Goal: Task Accomplishment & Management: Use online tool/utility

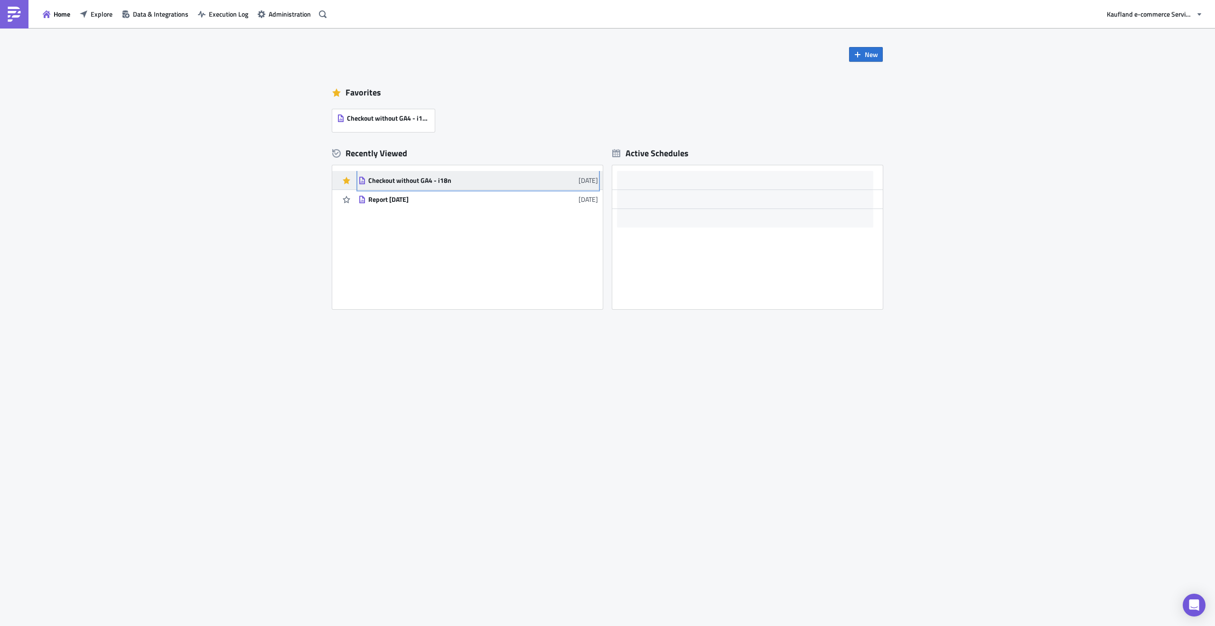
click at [424, 180] on div "Checkout without GA4 - i18n" at bounding box center [451, 180] width 166 height 9
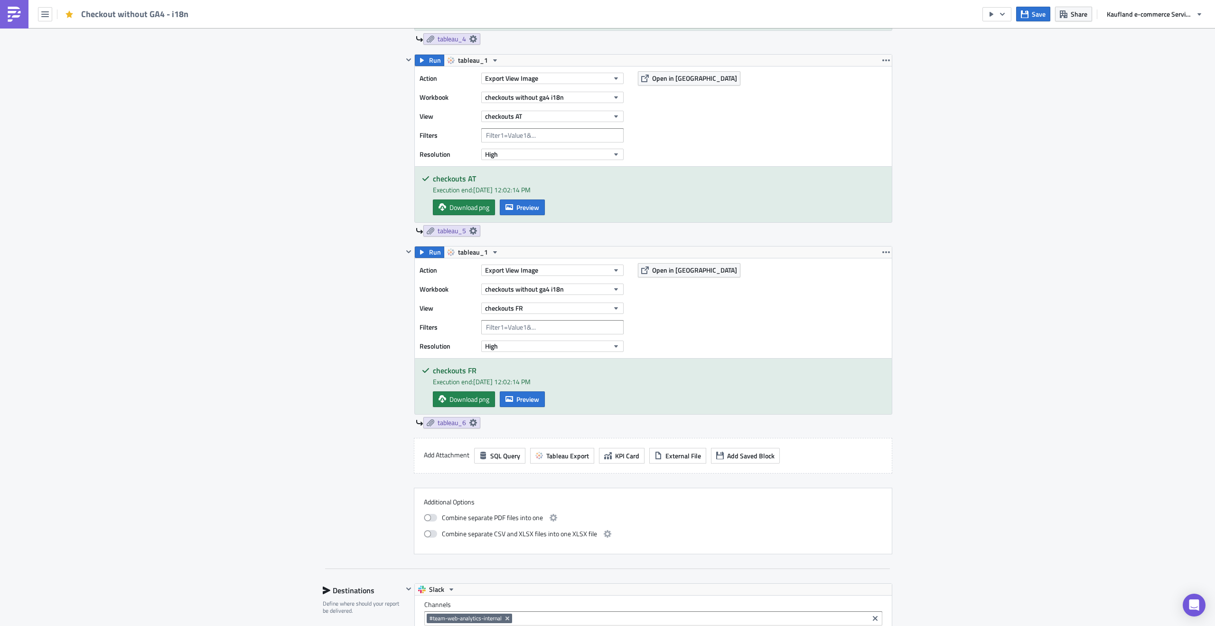
scroll to position [1051, 0]
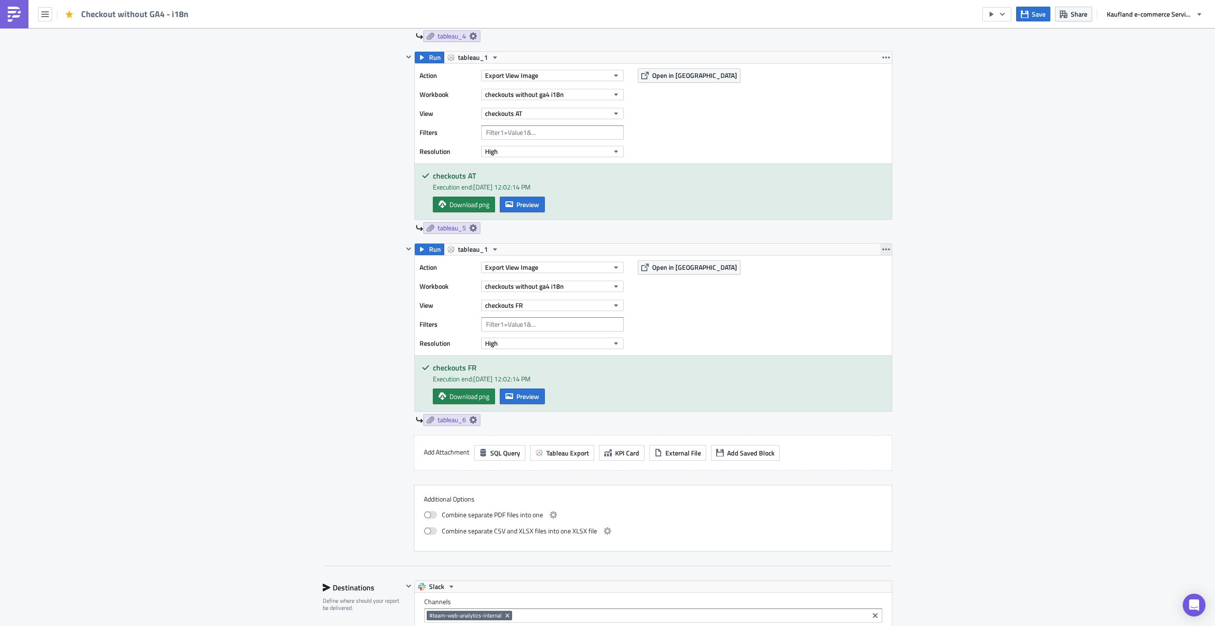
click at [887, 250] on button "button" at bounding box center [885, 248] width 11 height 11
click at [889, 276] on div "Duplicate" at bounding box center [888, 272] width 63 height 9
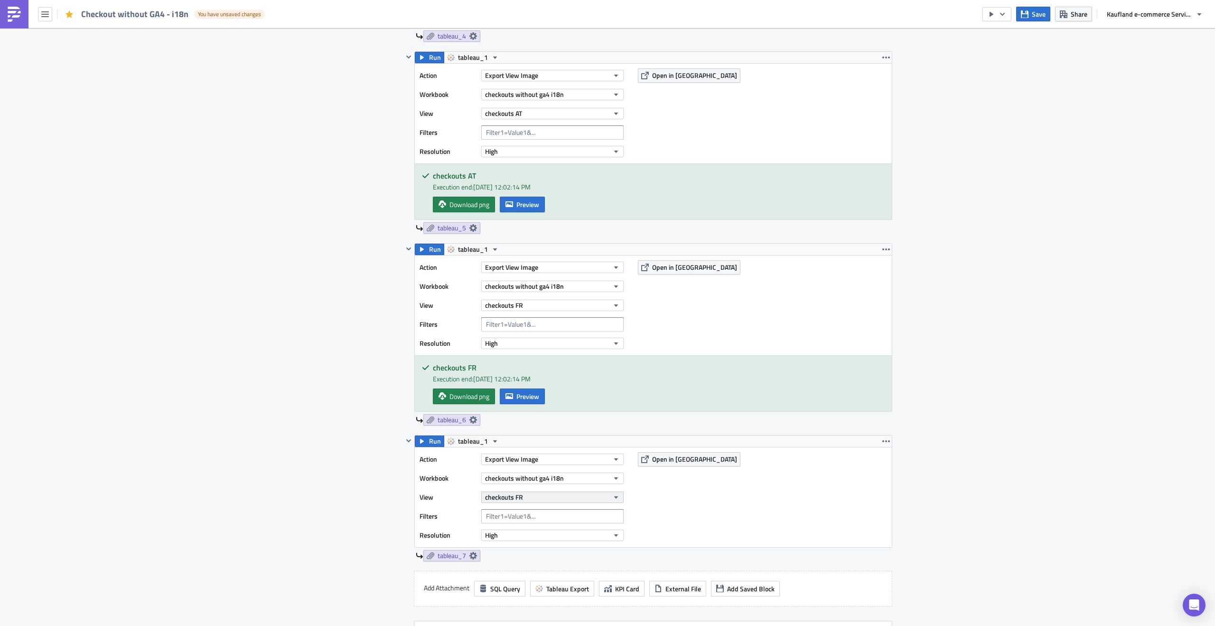
click at [557, 501] on button "checkouts FR" at bounding box center [552, 496] width 142 height 11
click at [547, 486] on div "checkouts IT" at bounding box center [526, 482] width 84 height 9
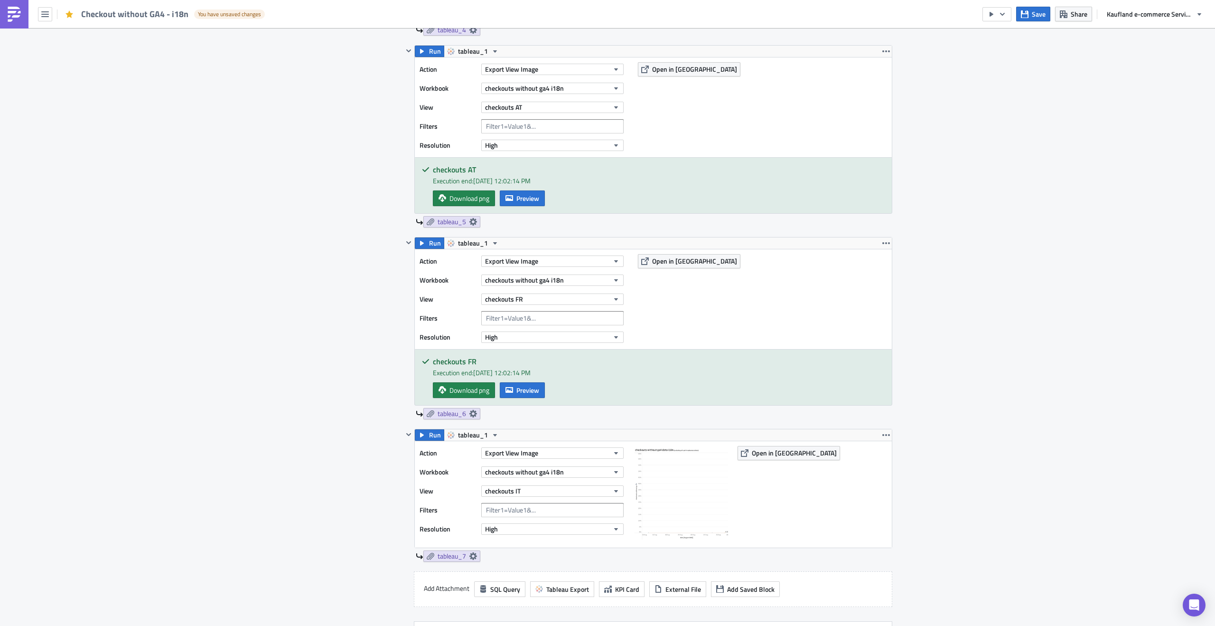
scroll to position [1072, 0]
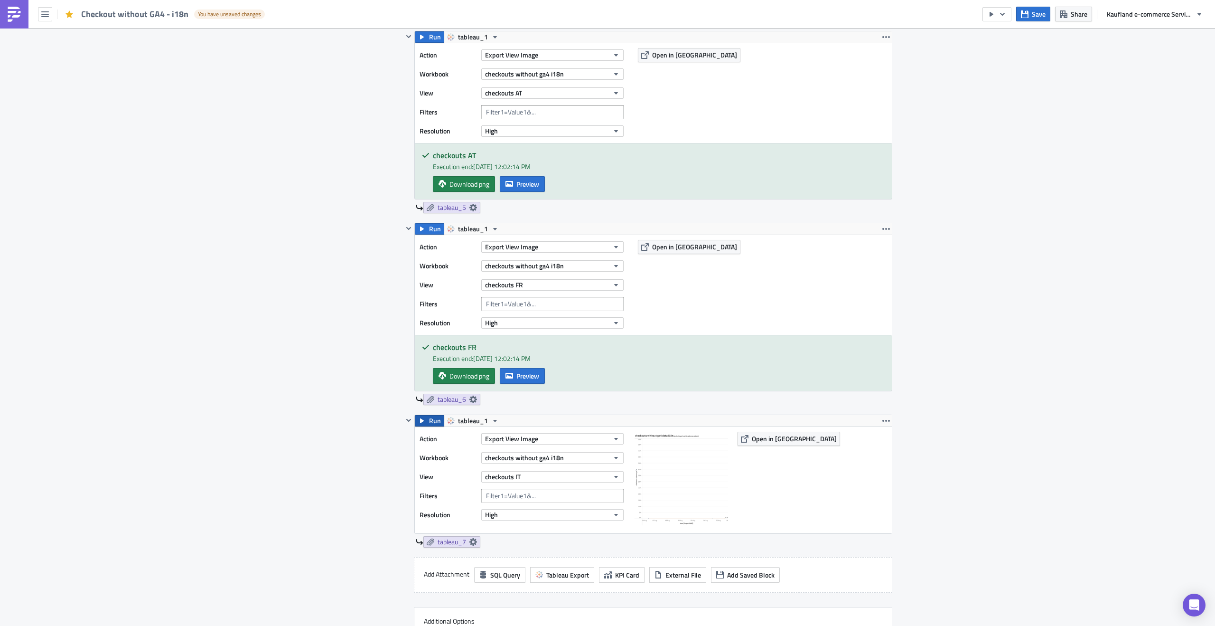
click at [429, 426] on span "Run" at bounding box center [435, 420] width 12 height 11
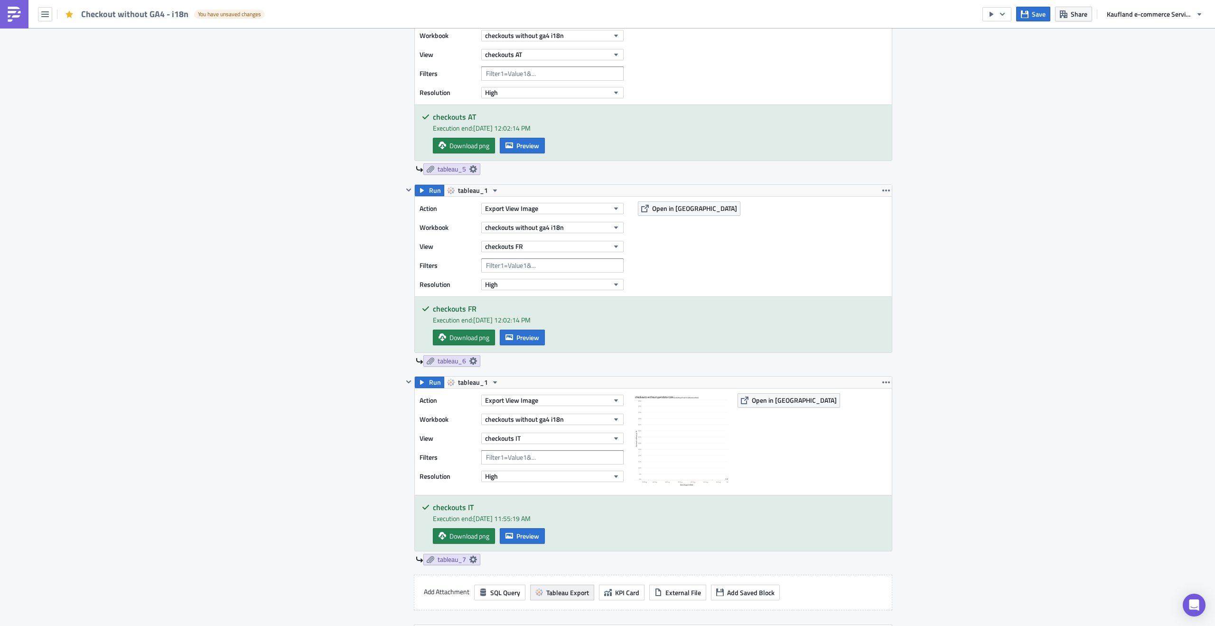
scroll to position [1122, 0]
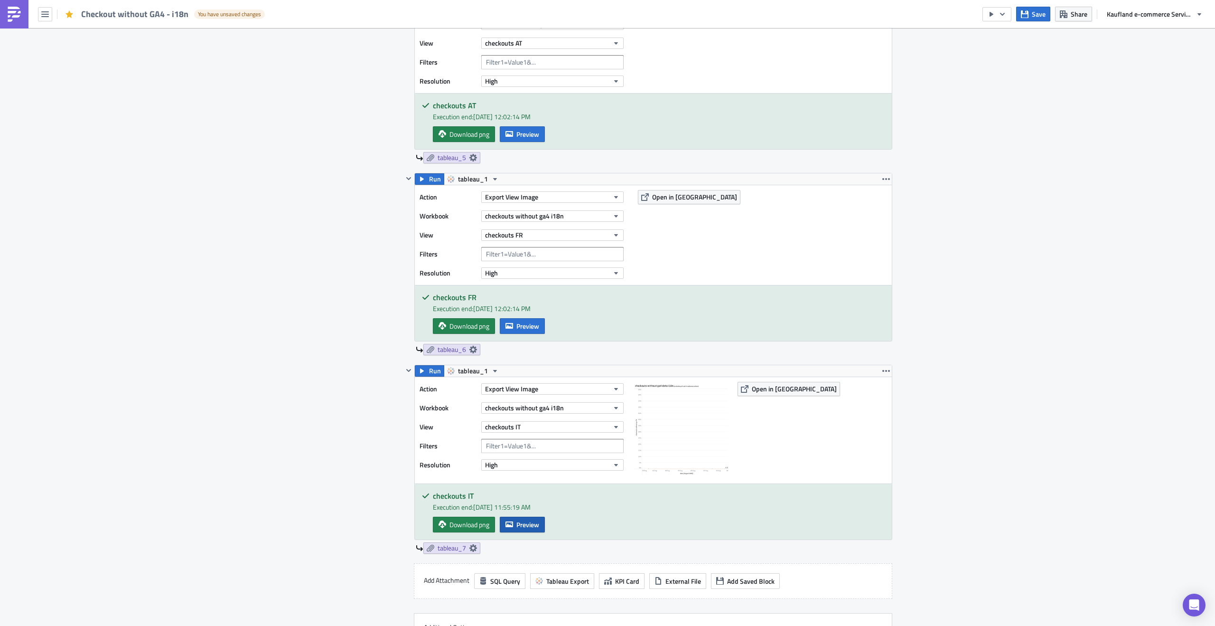
click at [519, 529] on span "Preview" at bounding box center [527, 524] width 23 height 10
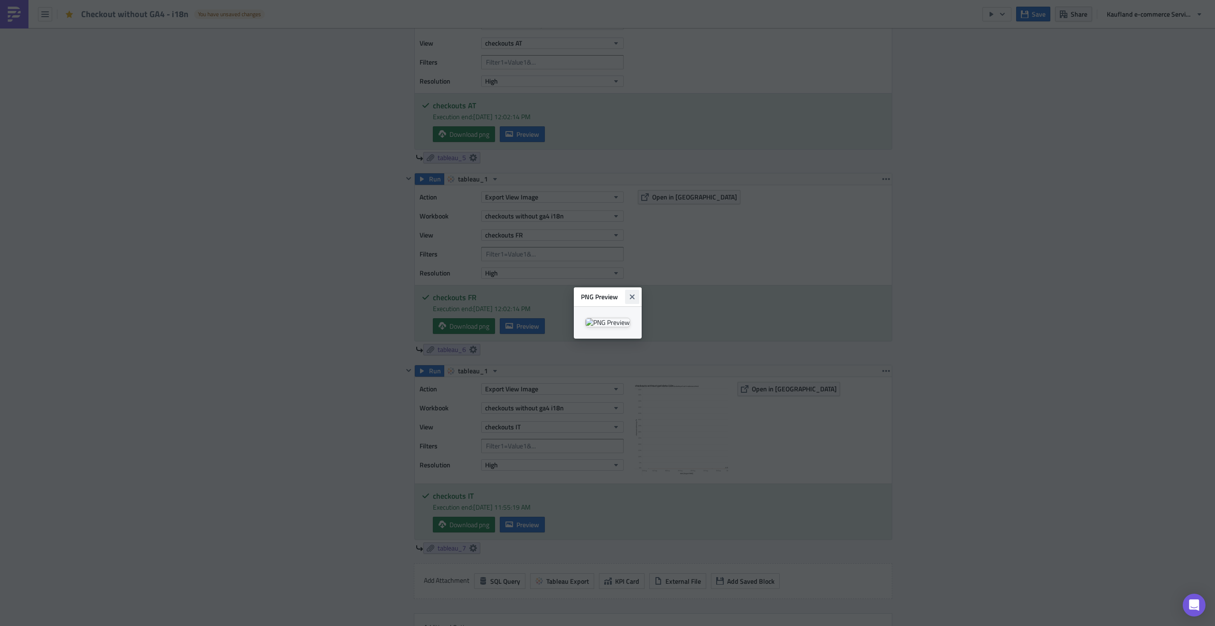
click at [636, 293] on icon "Close" at bounding box center [632, 297] width 8 height 8
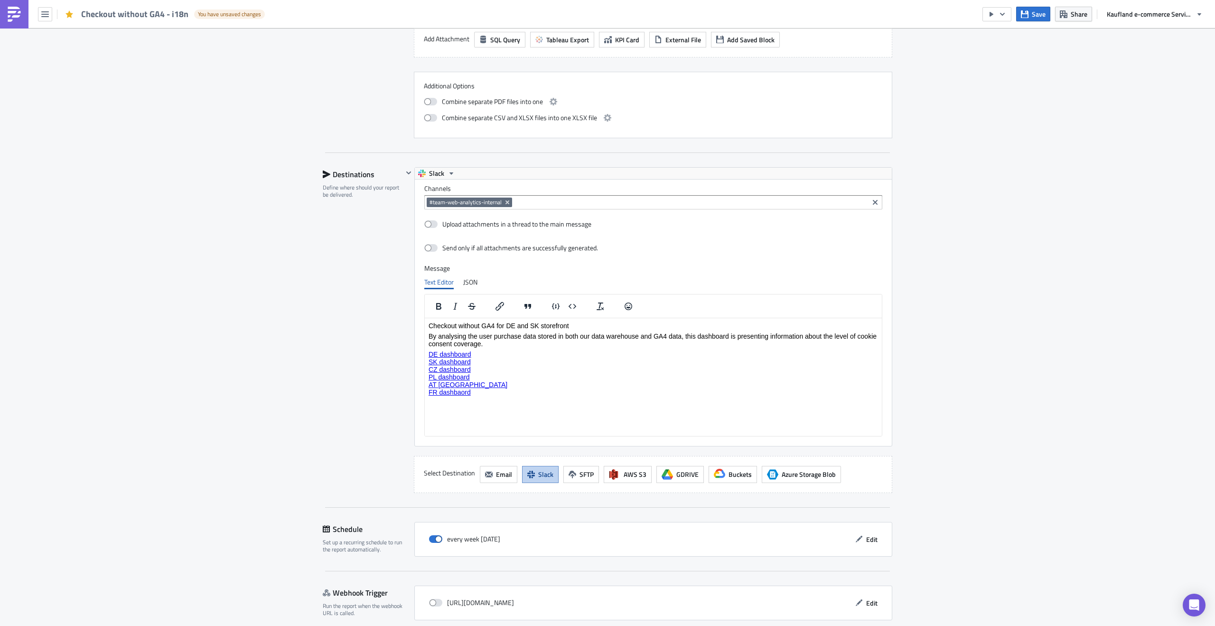
scroll to position [1685, 0]
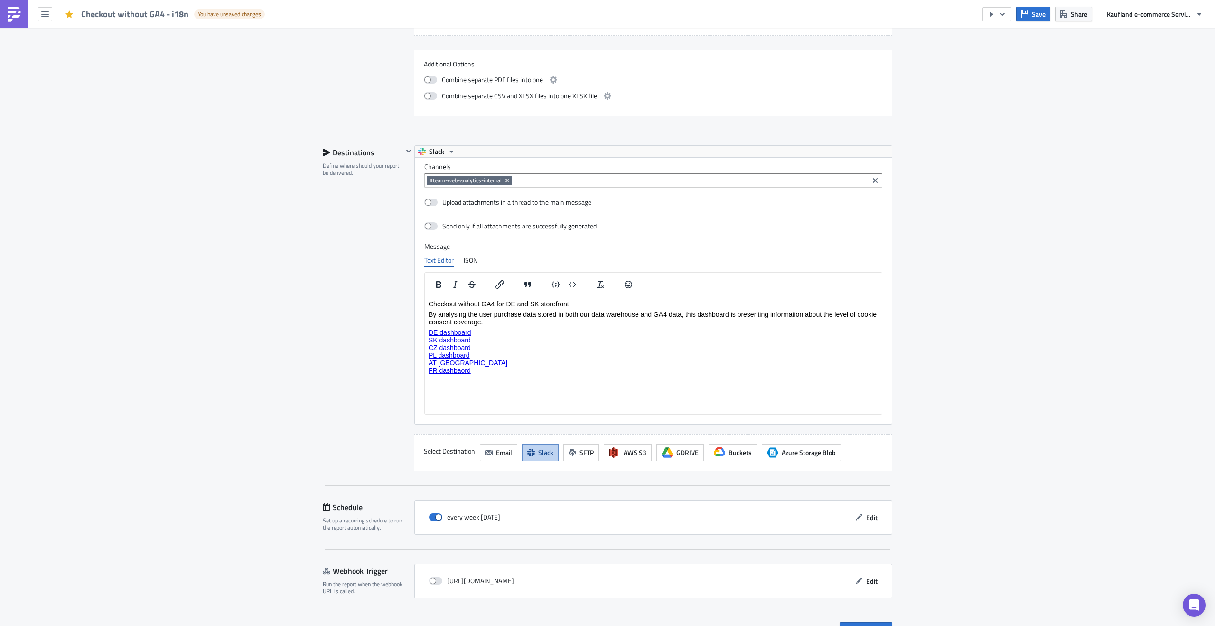
click at [527, 379] on p "Rich Text Area. Press ALT-0 for help." at bounding box center [653, 380] width 449 height 8
click at [429, 377] on p "IT dashboard" at bounding box center [653, 380] width 449 height 8
click at [498, 287] on icon "Insert/edit link" at bounding box center [499, 284] width 11 height 11
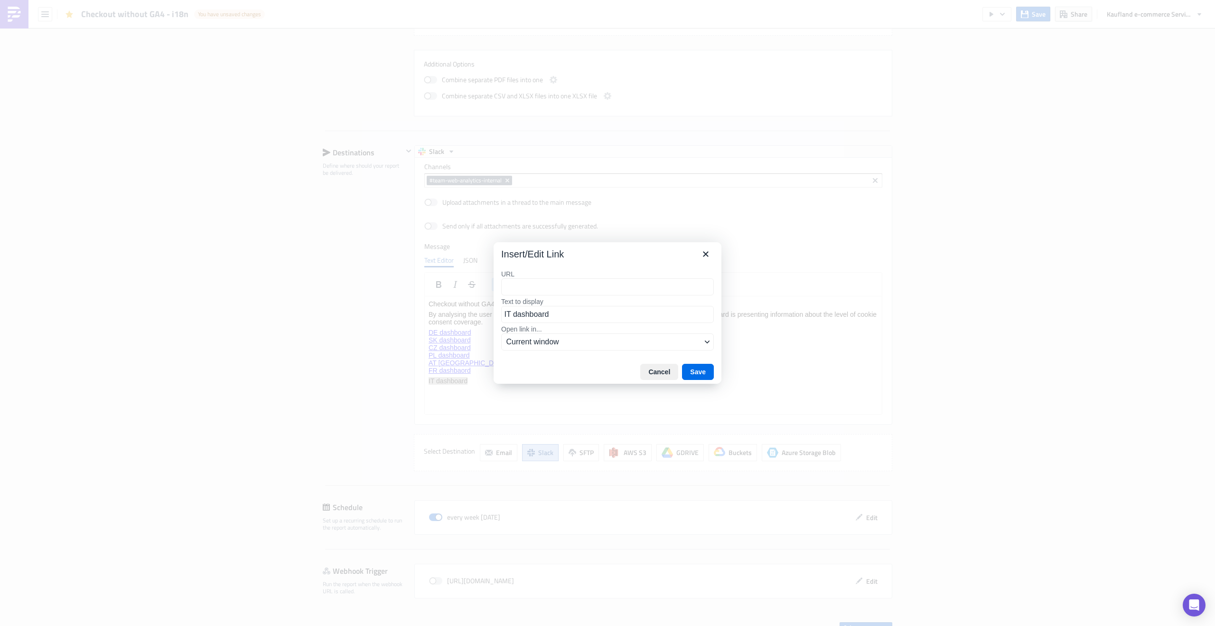
type input "[URL][DOMAIN_NAME]"
click at [681, 311] on div "[URL][DOMAIN_NAME]" at bounding box center [610, 305] width 203 height 11
click at [696, 368] on button "Save" at bounding box center [698, 372] width 32 height 16
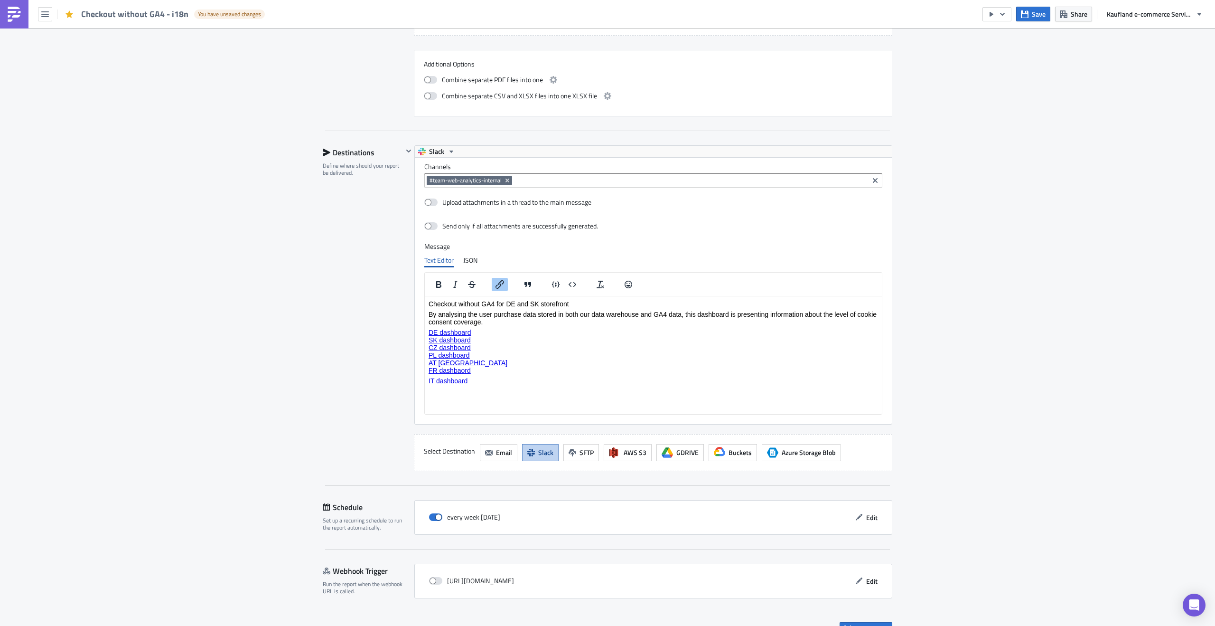
click at [708, 408] on p "Rich Text Area. Press ALT-0 for help." at bounding box center [653, 412] width 449 height 8
drag, startPoint x: 496, startPoint y: 374, endPoint x: 419, endPoint y: 371, distance: 77.4
click at [425, 371] on html "Checkout without GA4 for DE and SK storefront By analysing the user purchase da…" at bounding box center [653, 357] width 457 height 123
copy link "FR dashbaord﻿"
click at [431, 377] on p "Rich Text Area. Press ALT-0 for help." at bounding box center [653, 380] width 449 height 8
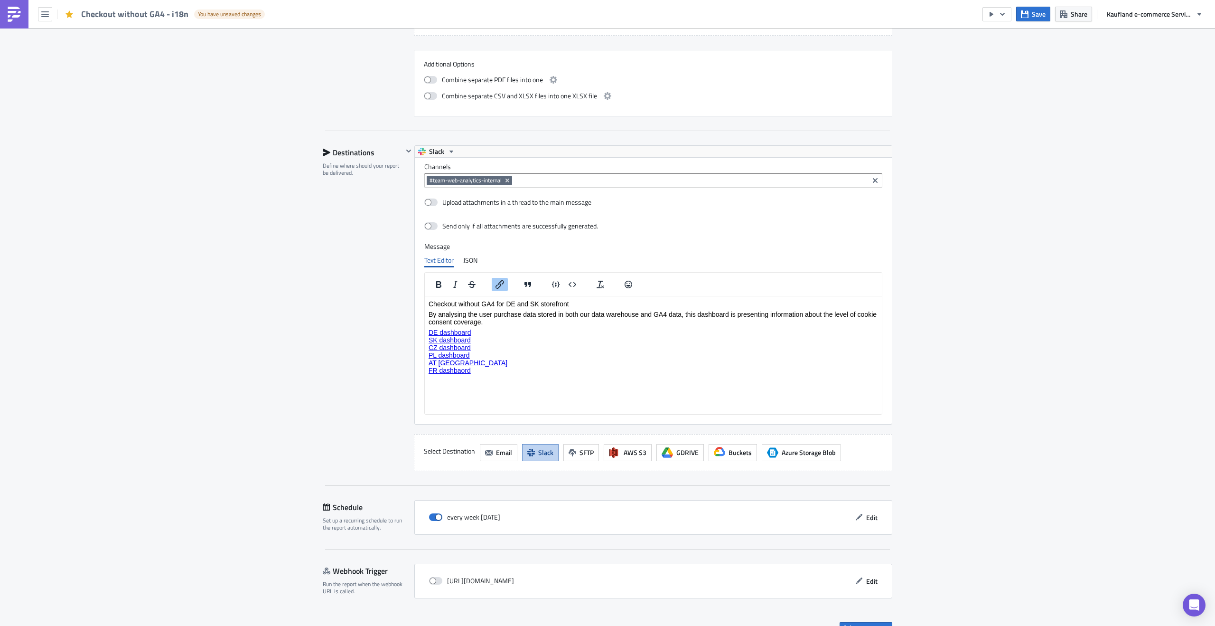
click at [483, 371] on p "DE dashboard SK dashboard CZ dashboard PL dashboard AT dashbaord FR dashbaord﻿" at bounding box center [653, 351] width 449 height 46
drag, startPoint x: 475, startPoint y: 370, endPoint x: 425, endPoint y: 365, distance: 50.5
click at [425, 365] on html "Checkout without GA4 for DE and SK storefront By analysing the user purchase da…" at bounding box center [653, 357] width 457 height 123
copy p "AT dashbaord FR dashbaord"
click at [502, 375] on body "Checkout without GA4 for DE and SK storefront By analysing the user purchase da…" at bounding box center [653, 358] width 449 height 116
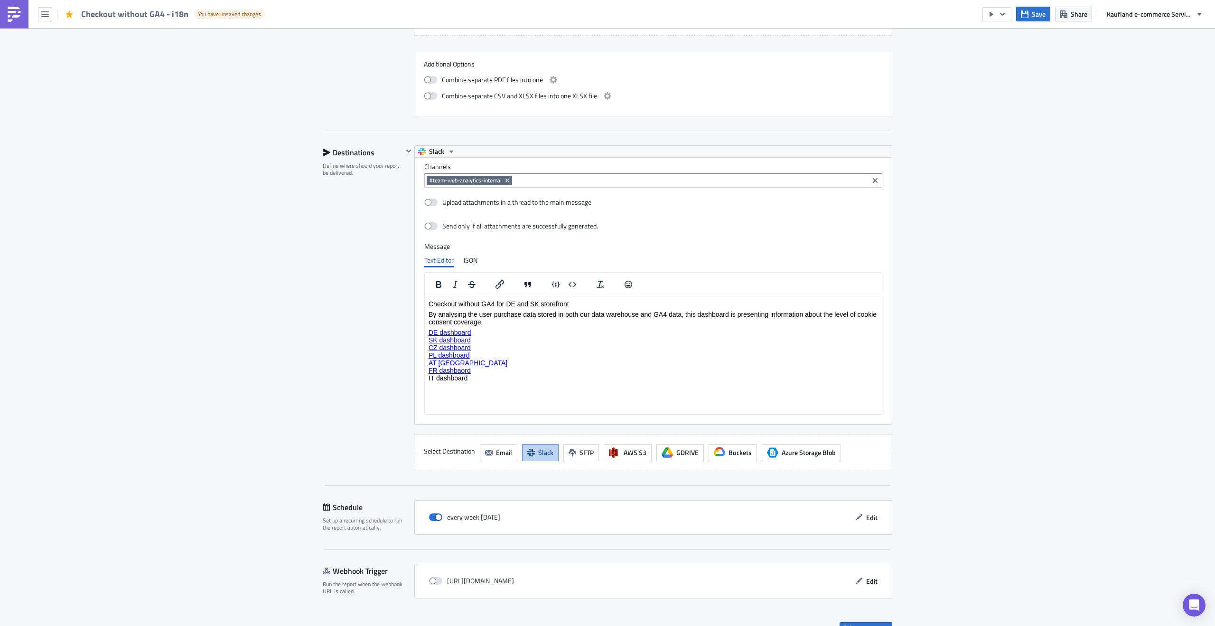
click at [446, 377] on p "DE dashboard SK dashboard CZ dashboard PL dashboard AT dashbaord FR dashbaord I…" at bounding box center [653, 354] width 449 height 53
click at [497, 287] on icon "Insert/edit link" at bounding box center [500, 284] width 9 height 9
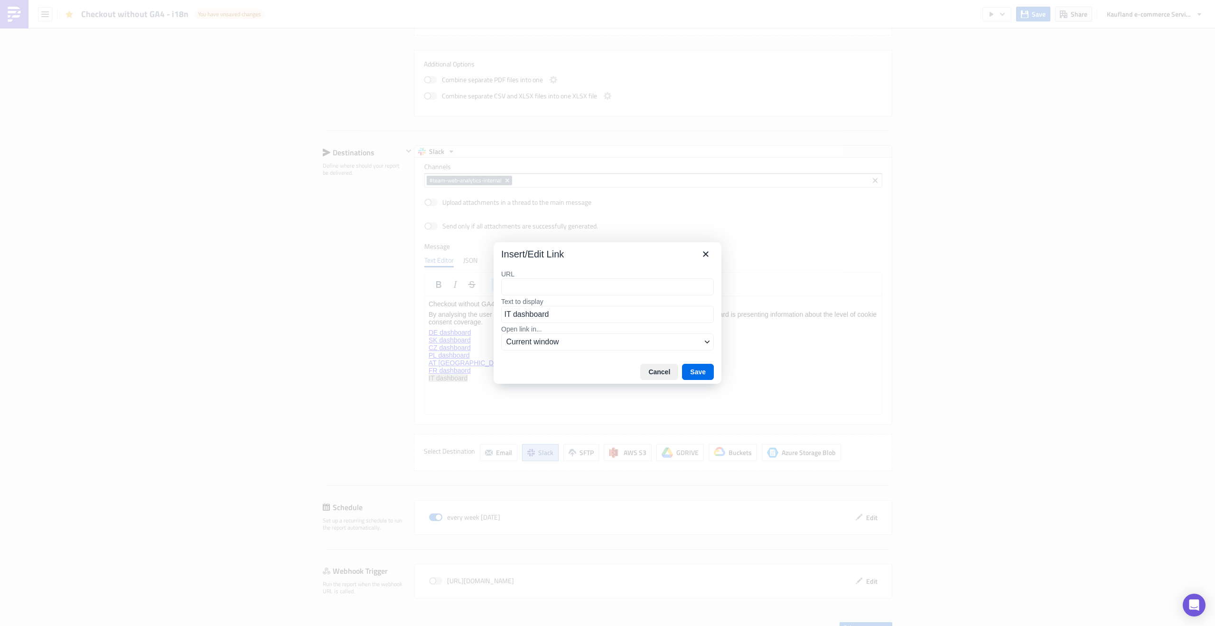
type input "[URL][DOMAIN_NAME]"
click at [701, 376] on button "Save" at bounding box center [698, 372] width 32 height 16
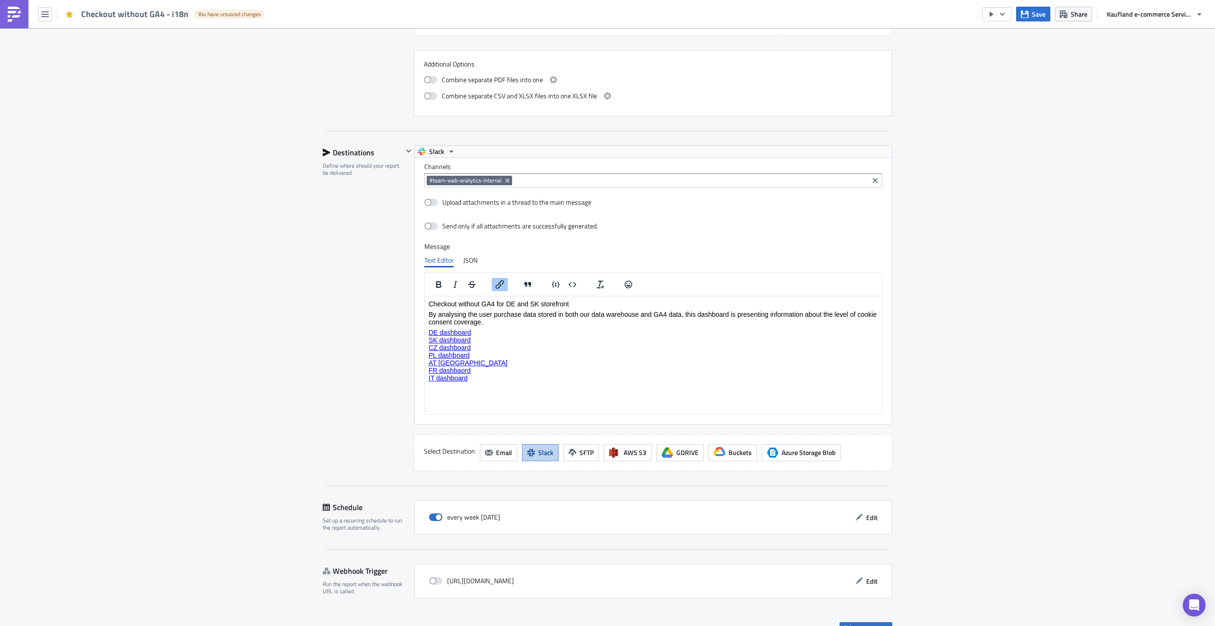
click at [637, 386] on p "Rich Text Area. Press ALT-0 for help." at bounding box center [653, 388] width 449 height 8
drag, startPoint x: 473, startPoint y: 362, endPoint x: 438, endPoint y: 362, distance: 35.6
click at [438, 362] on p "DE dashboard SK dashboard CZ dashboard PL dashboard AT dashbaord﻿ FR dashbaord …" at bounding box center [653, 354] width 449 height 53
click at [494, 290] on icon "Insert/edit link" at bounding box center [499, 284] width 11 height 11
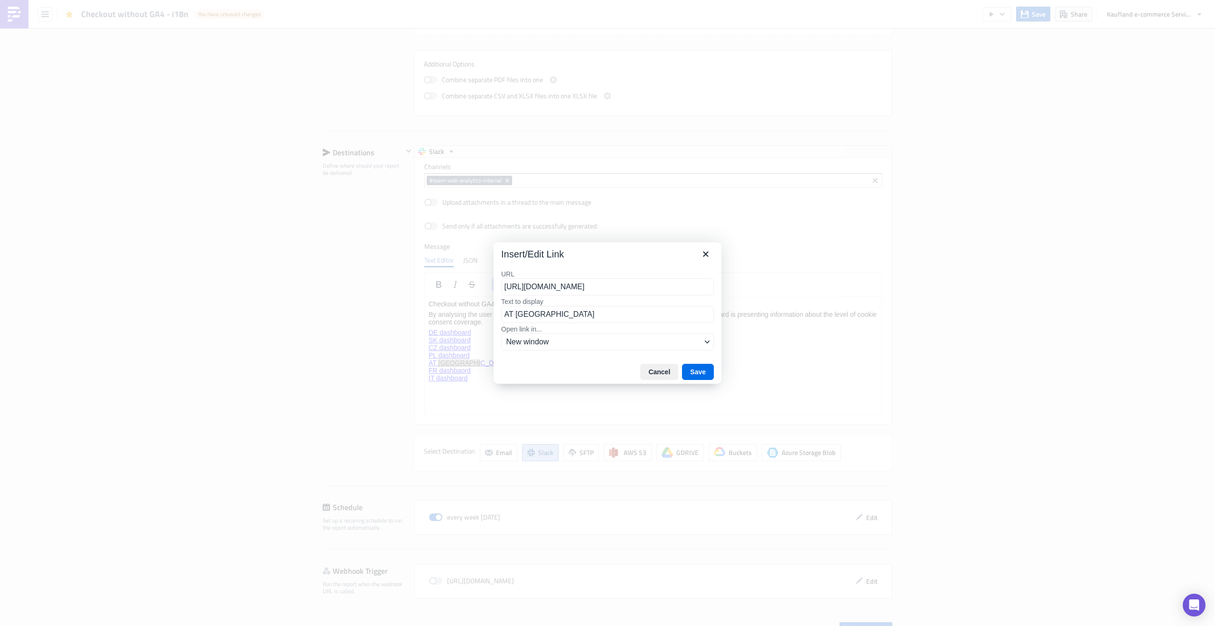
scroll to position [0, 198]
click at [531, 315] on input "AT [GEOGRAPHIC_DATA]" at bounding box center [607, 314] width 213 height 17
paste input "Dashboa"
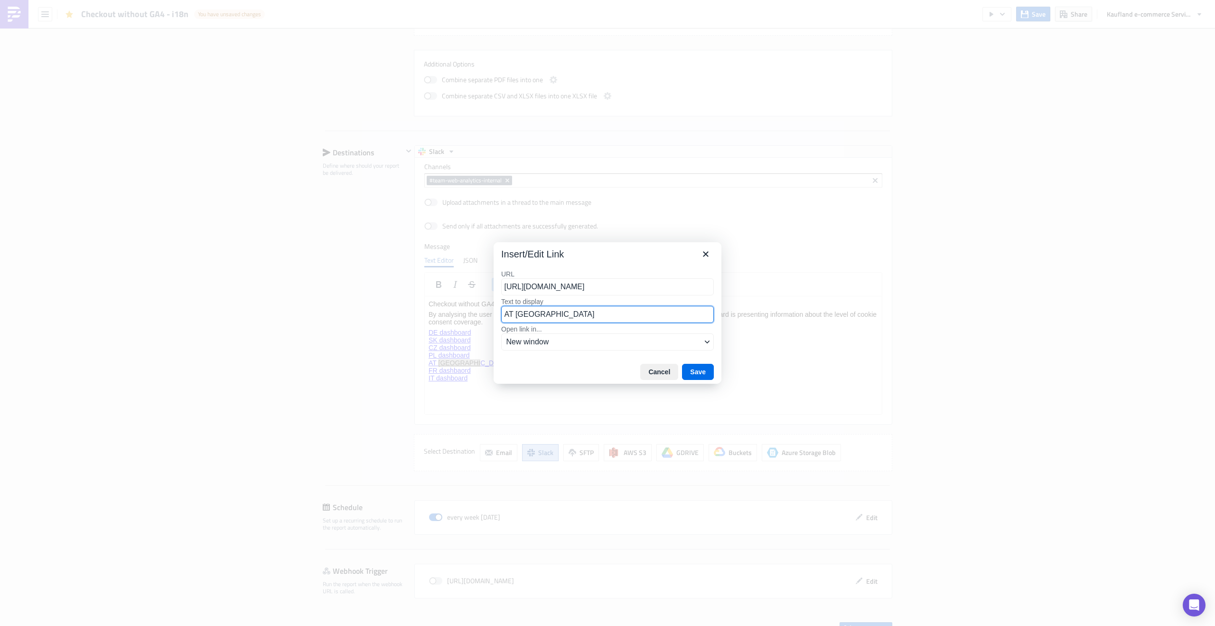
type input "AT Dashboard"
click at [703, 374] on button "Save" at bounding box center [698, 372] width 32 height 16
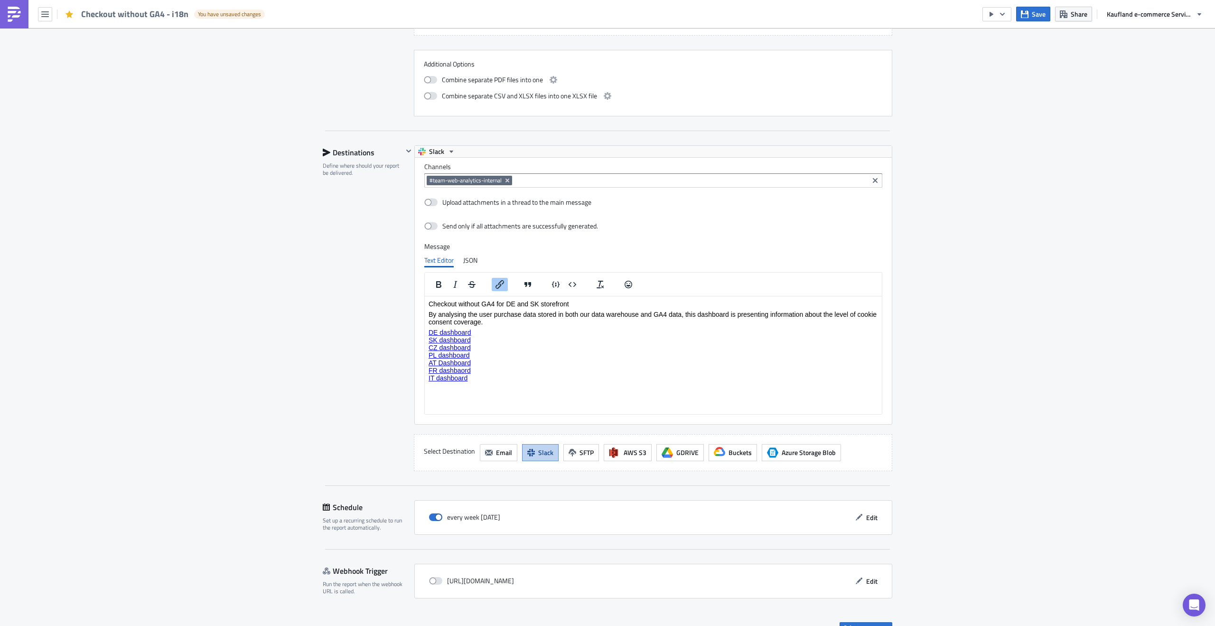
click at [461, 351] on link "PL dashboard" at bounding box center [449, 355] width 41 height 8
click at [455, 336] on link "SK dashboard" at bounding box center [450, 340] width 42 height 8
click at [494, 290] on icon "Insert/edit link" at bounding box center [499, 284] width 11 height 11
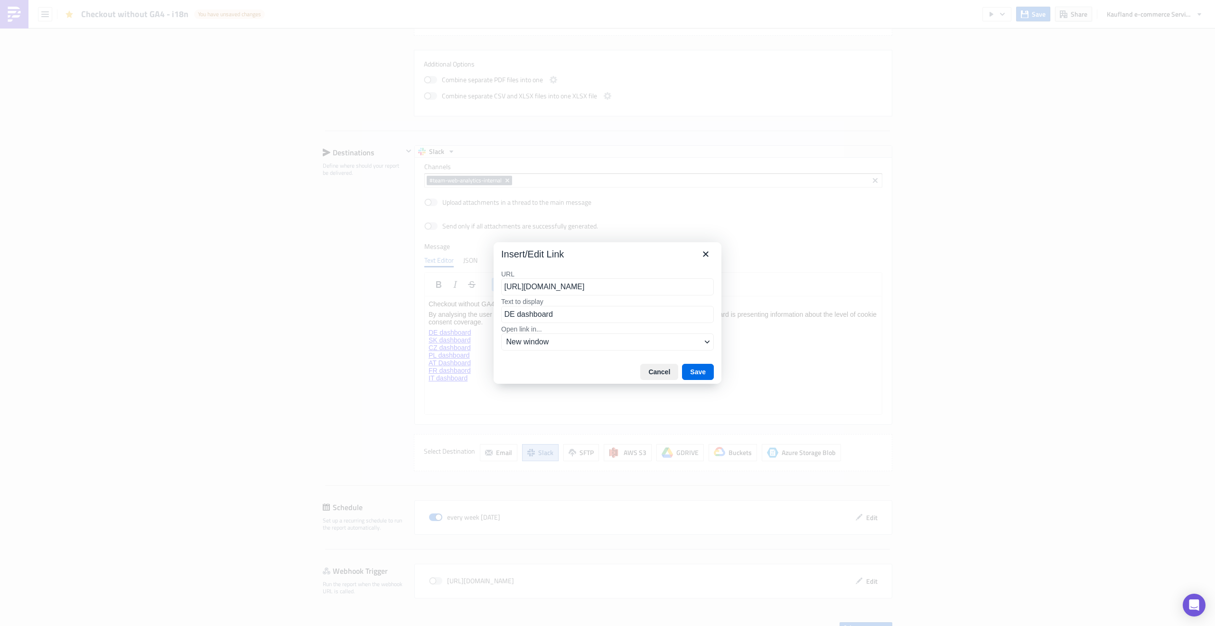
scroll to position [0, 199]
click at [541, 317] on input "DE dashboard" at bounding box center [607, 314] width 213 height 17
paste input "D"
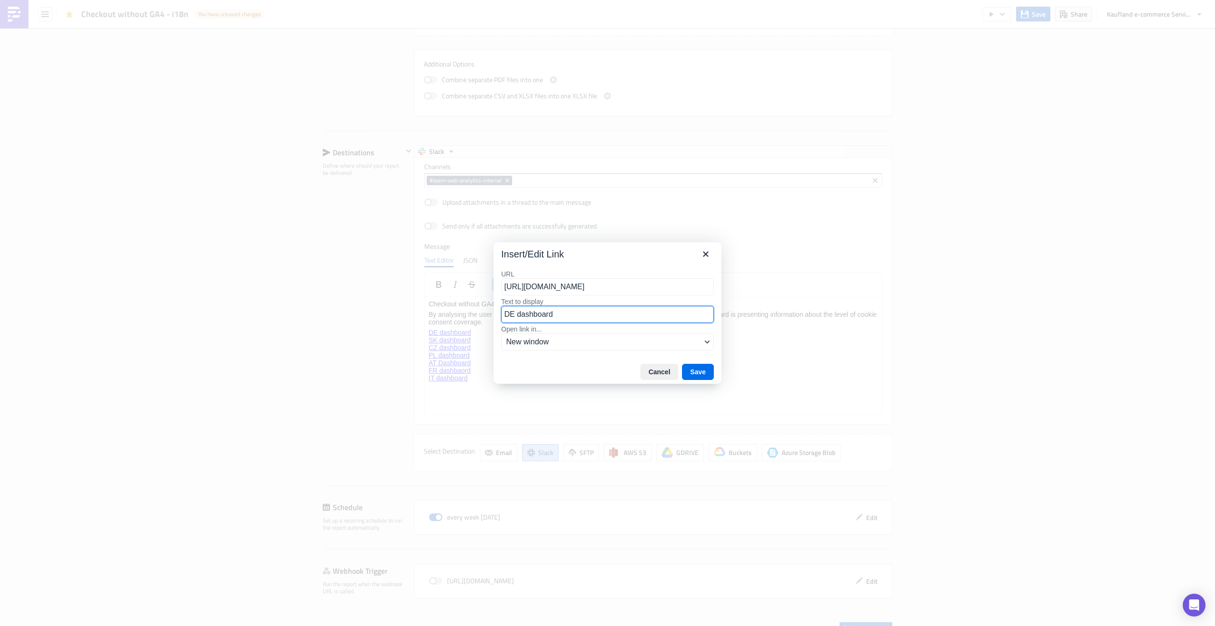
type input "DE Dashboard"
click at [701, 368] on button "Save" at bounding box center [698, 372] width 32 height 16
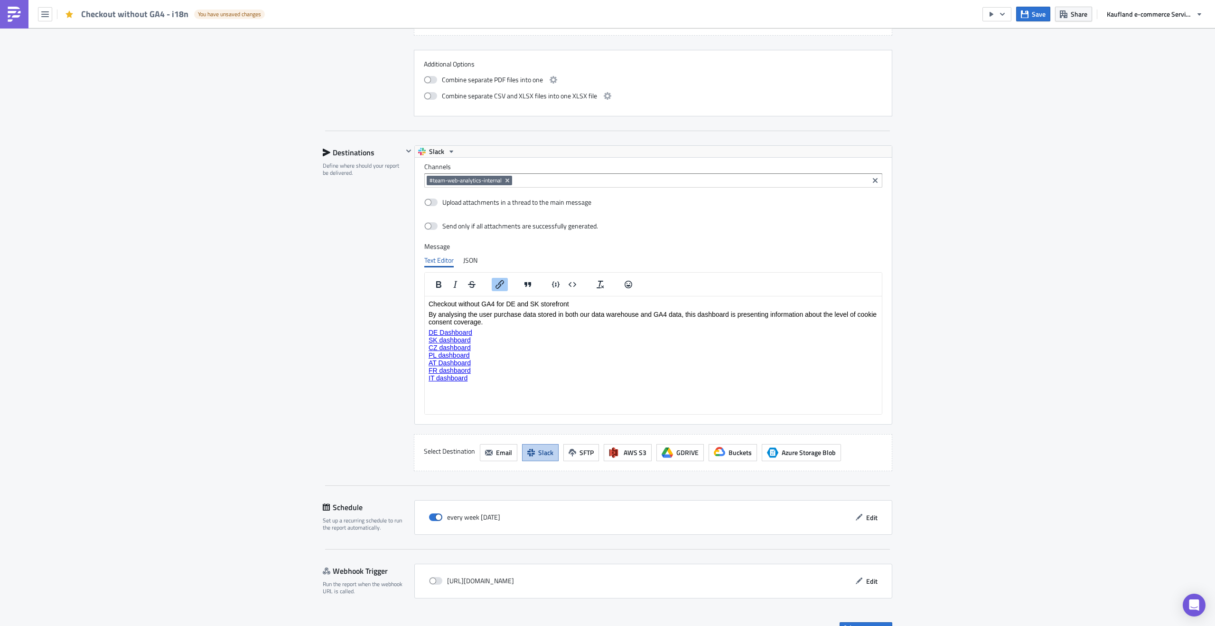
click at [464, 336] on link "SK dashboard" at bounding box center [450, 340] width 42 height 8
click at [498, 282] on icon "Insert/edit link" at bounding box center [499, 284] width 11 height 11
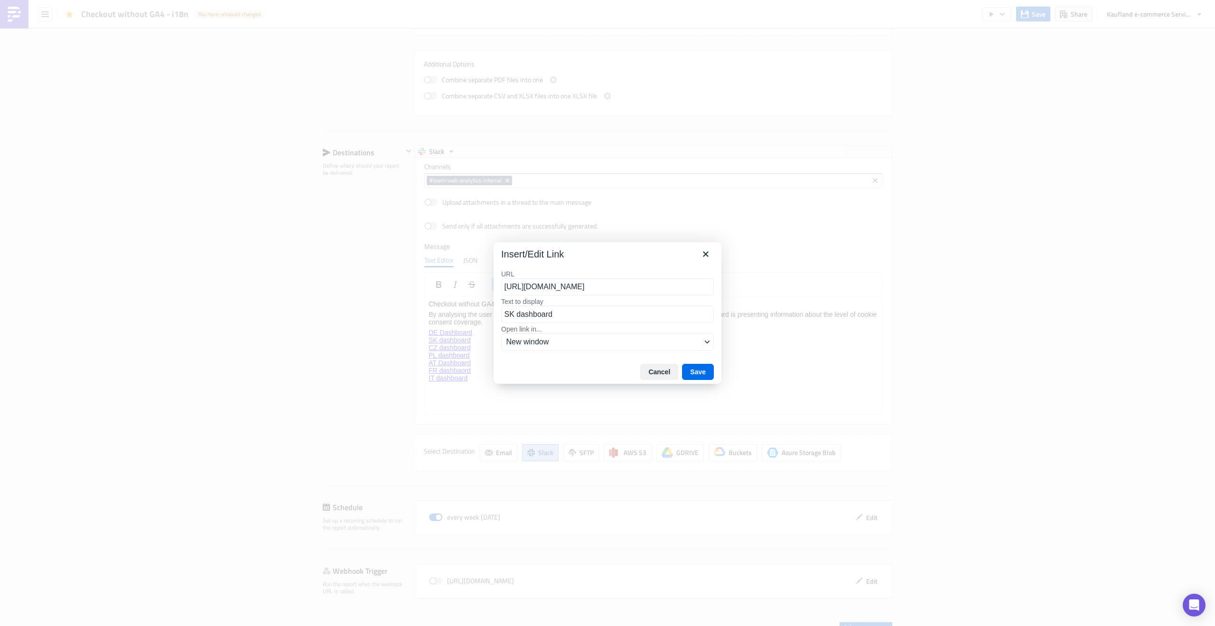
scroll to position [0, 198]
click at [538, 315] on input "SK dashboard" at bounding box center [607, 314] width 213 height 17
paste input "D"
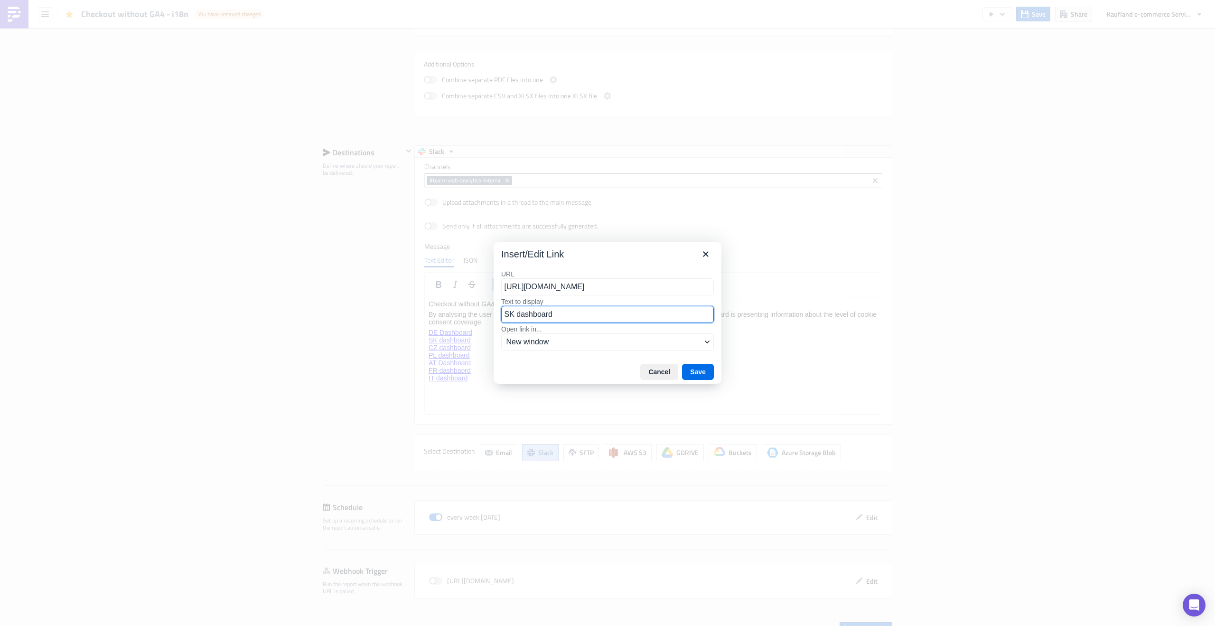
type input "SK Dashboard"
click at [698, 375] on button "Save" at bounding box center [698, 372] width 32 height 16
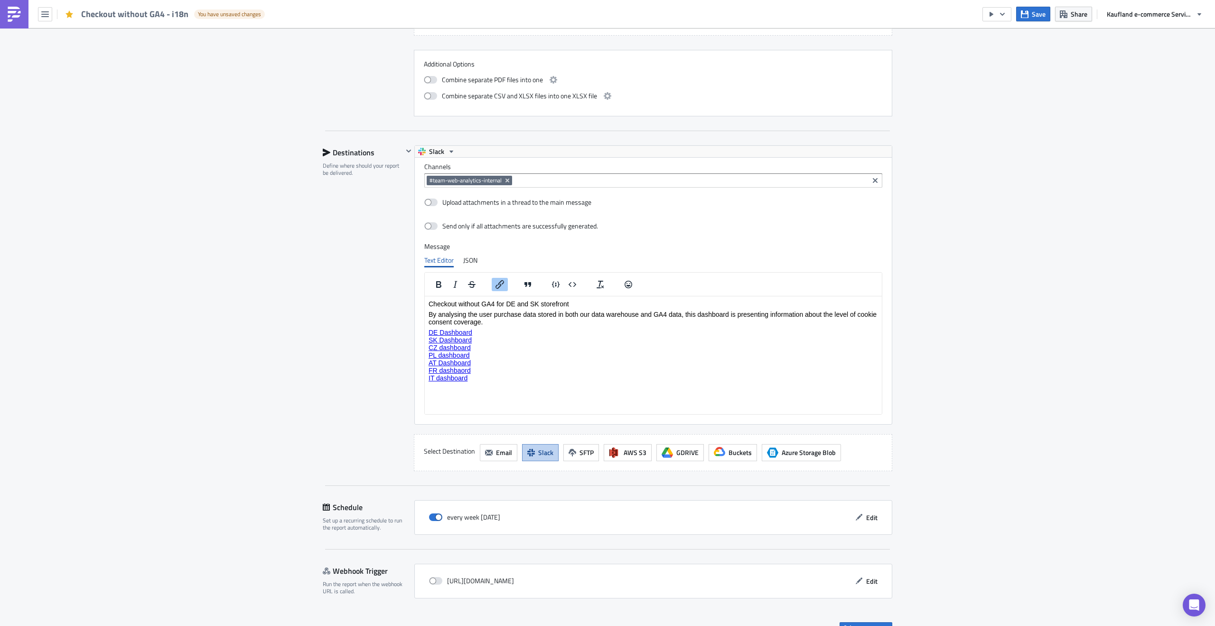
click at [454, 344] on link "CZ dashboard" at bounding box center [450, 347] width 42 height 8
click at [495, 282] on icon "Insert/edit link" at bounding box center [499, 284] width 11 height 11
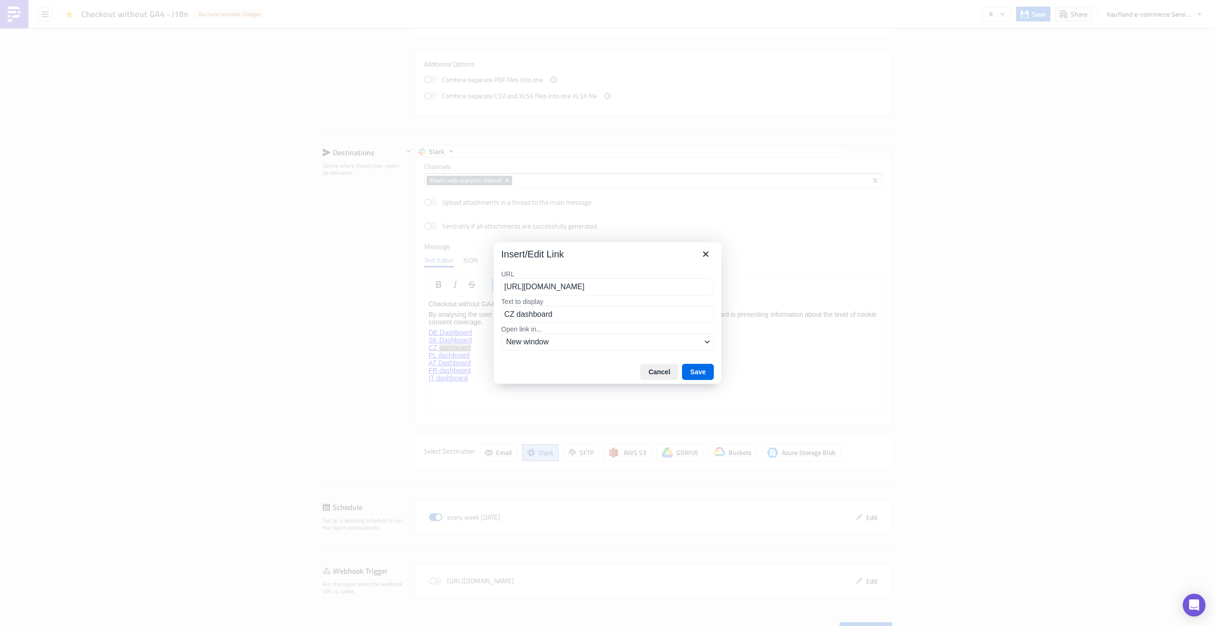
scroll to position [0, 198]
click at [542, 314] on input "CZ dashboard" at bounding box center [607, 314] width 213 height 17
paste input "D"
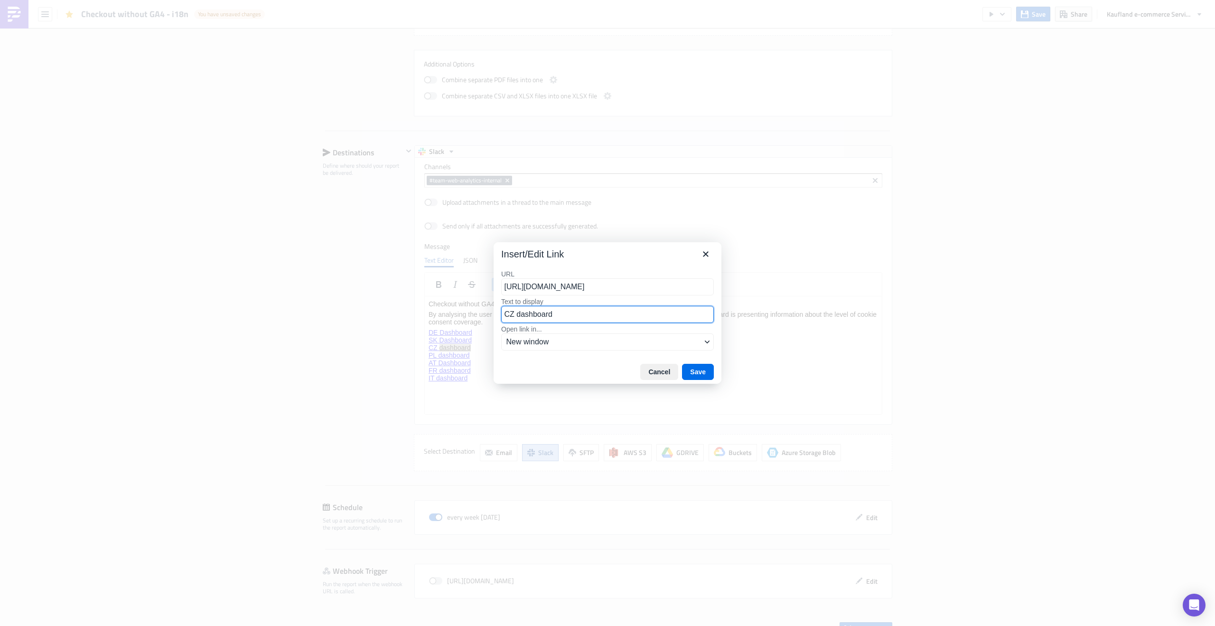
type input "CZ Dashboard"
click at [692, 365] on button "Save" at bounding box center [698, 372] width 32 height 16
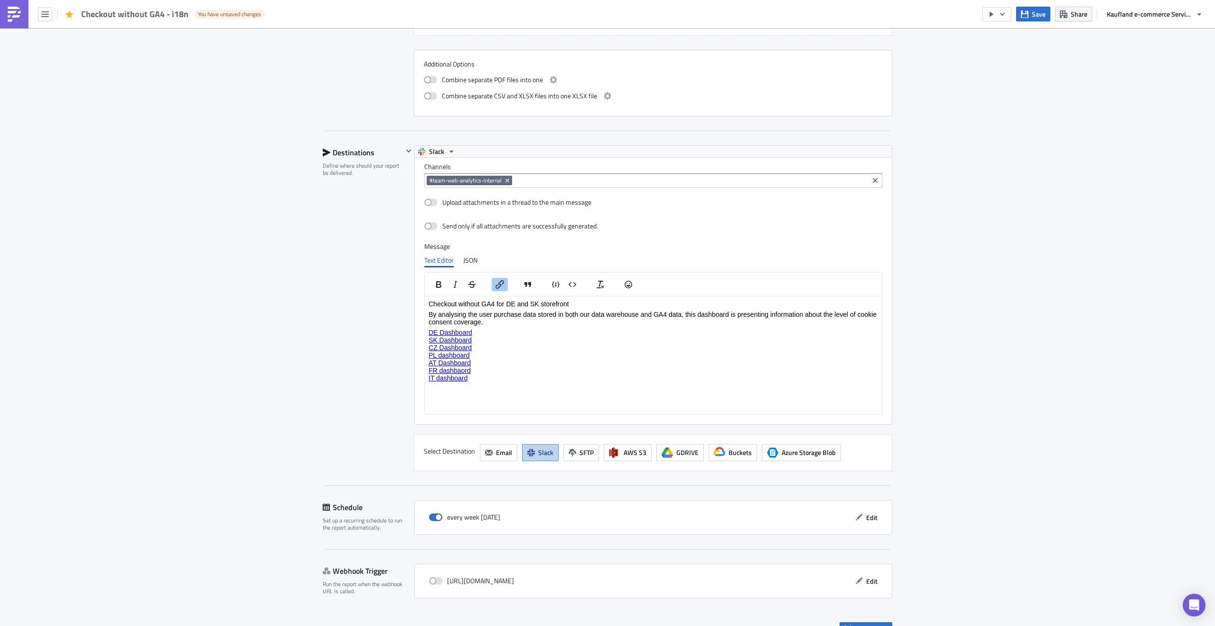
click at [462, 353] on link "PL dashboard" at bounding box center [449, 355] width 41 height 8
click at [495, 284] on icon "Insert/edit link" at bounding box center [499, 284] width 11 height 11
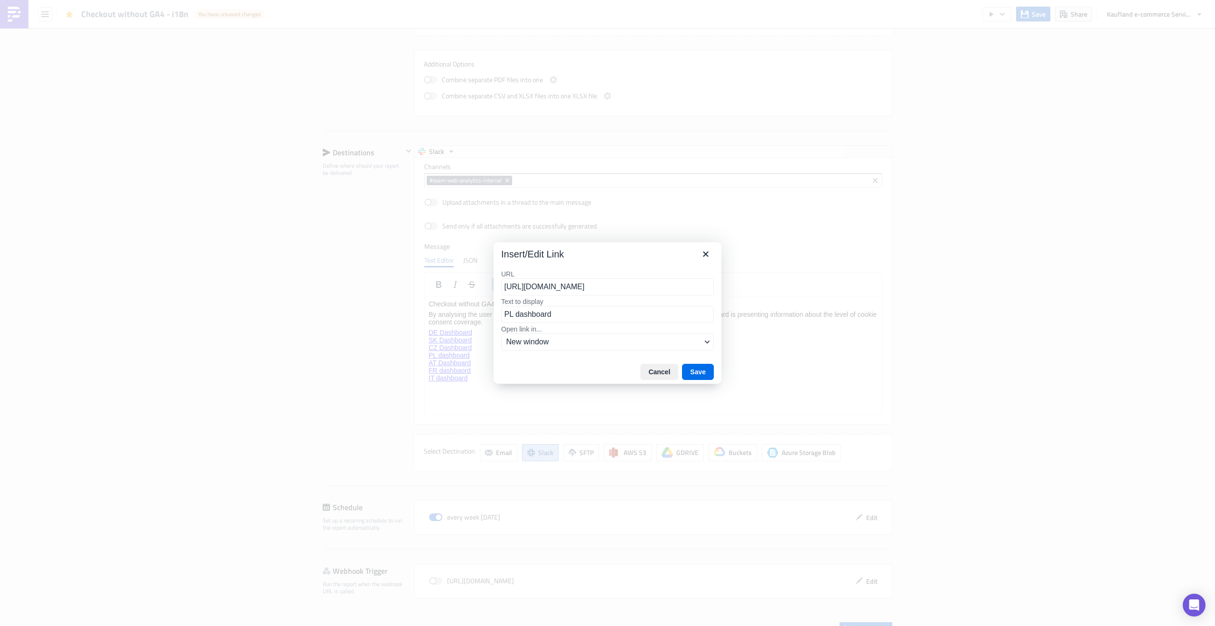
scroll to position [0, 198]
click at [538, 315] on input "PL dashboard" at bounding box center [607, 314] width 213 height 17
paste input "D"
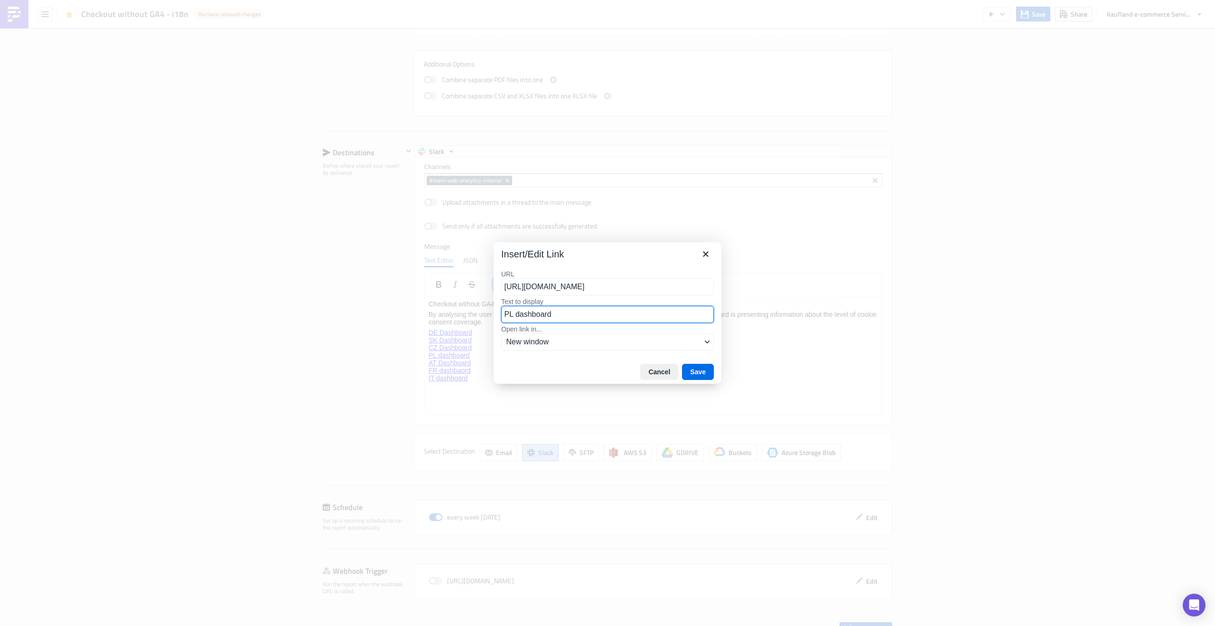
type input "PL Dashboard"
click at [693, 375] on button "Save" at bounding box center [698, 372] width 32 height 16
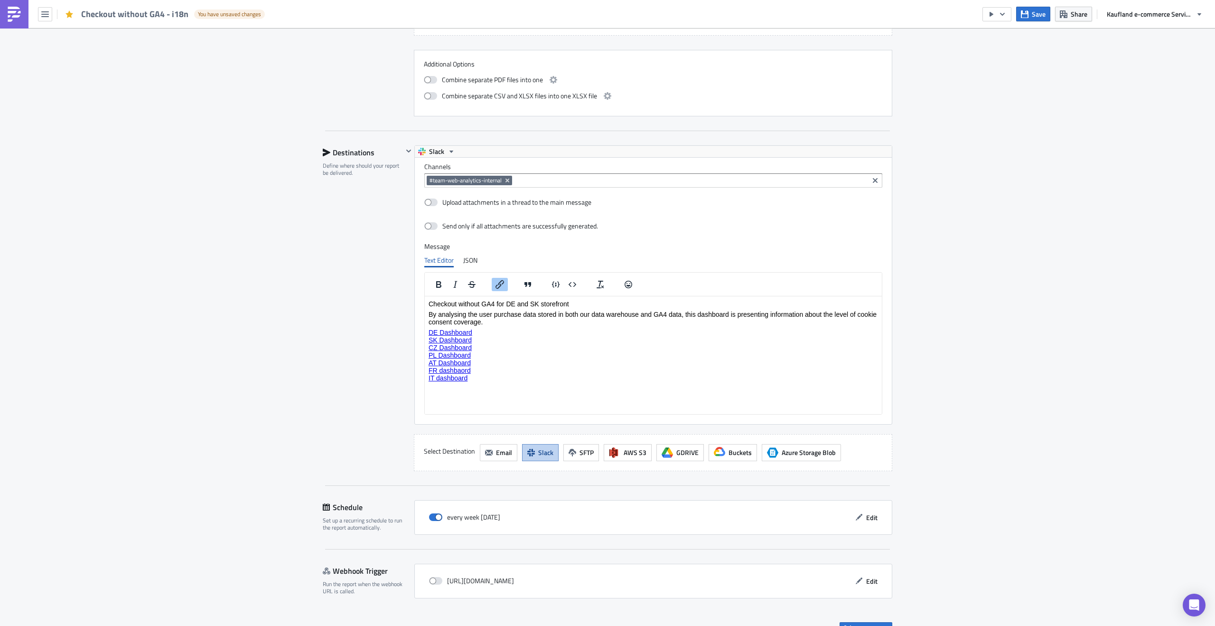
click at [448, 363] on link "AT Dashboard" at bounding box center [450, 362] width 42 height 8
click at [459, 370] on link "FR dashbaord" at bounding box center [450, 370] width 42 height 8
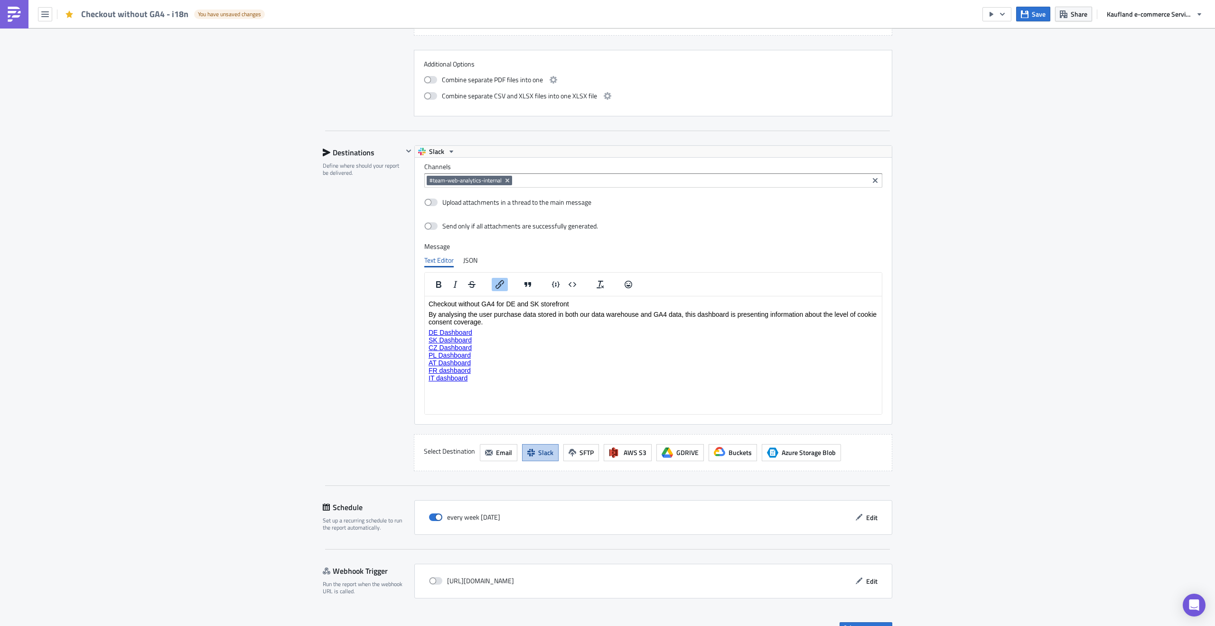
click at [496, 281] on icon "Insert/edit link" at bounding box center [499, 284] width 11 height 11
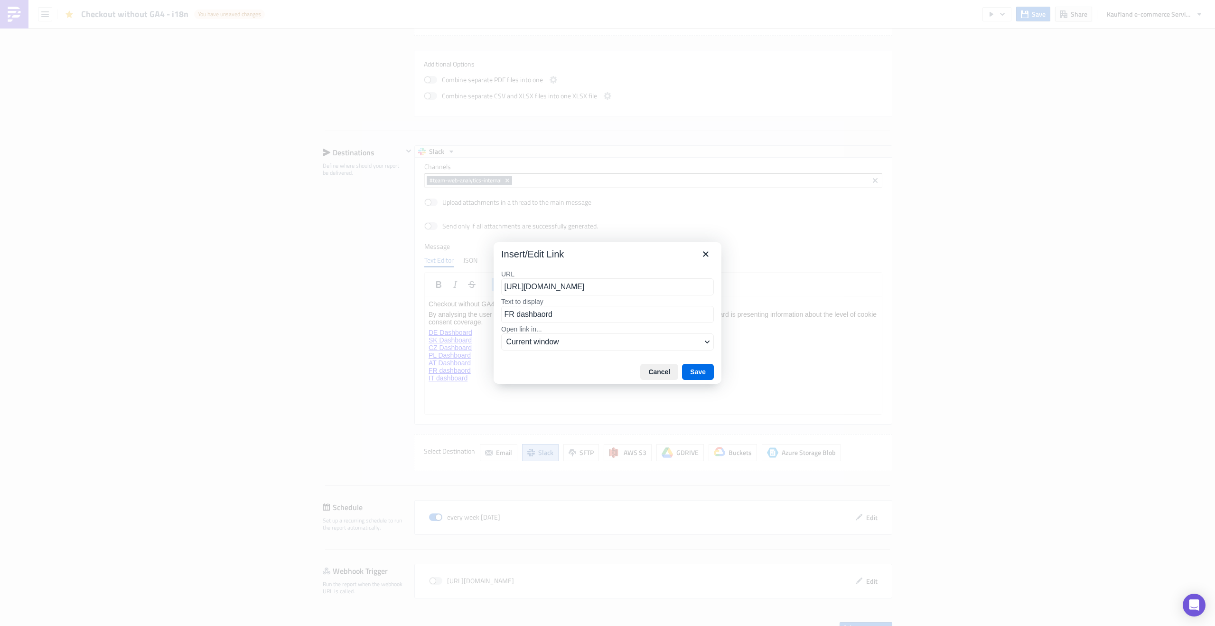
scroll to position [0, 198]
click at [548, 314] on input "FR dashbaord" at bounding box center [607, 314] width 213 height 17
paste input "Dashboa"
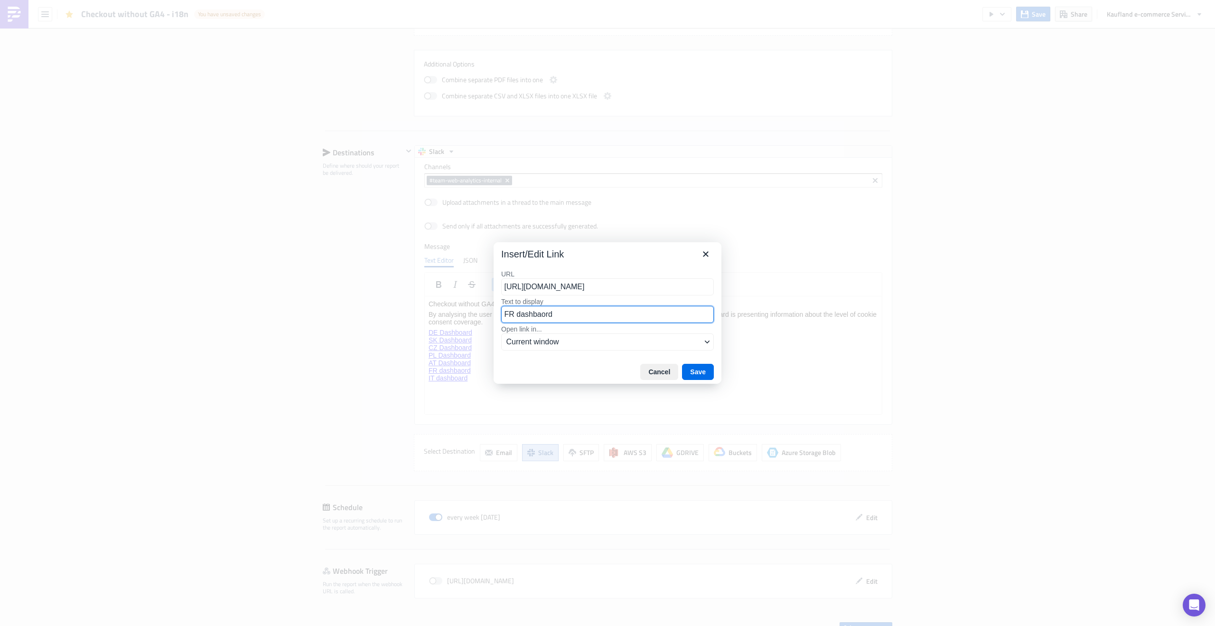
type input "FR Dashboard"
click at [701, 374] on button "Save" at bounding box center [698, 372] width 32 height 16
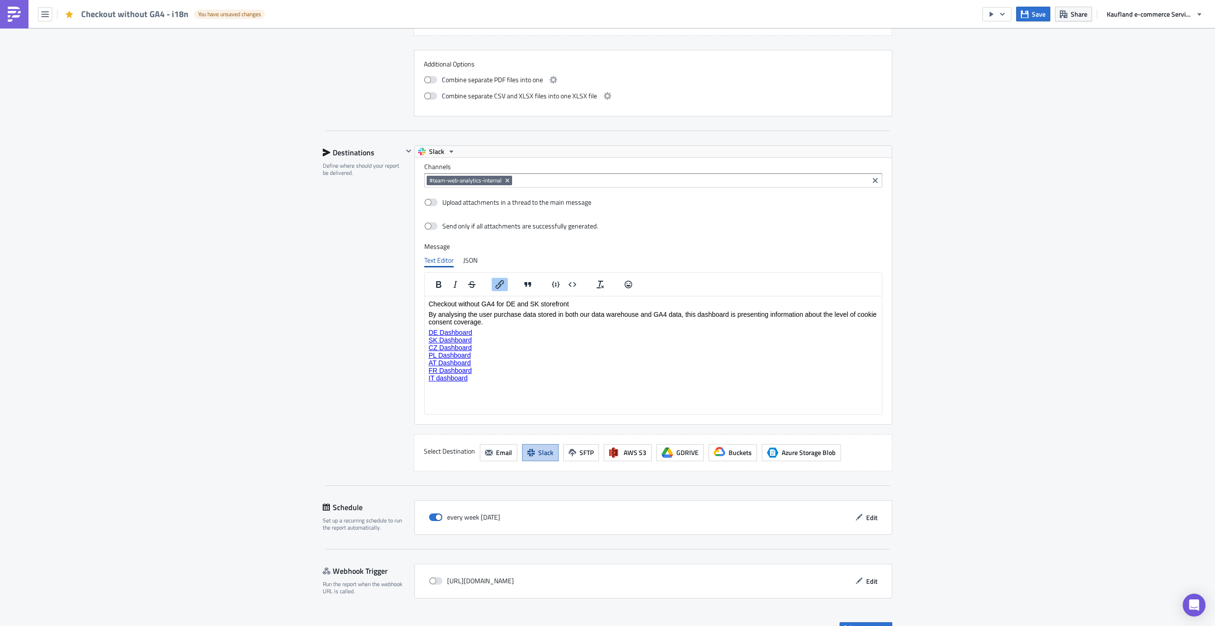
click at [460, 377] on link "IT dashboard" at bounding box center [448, 378] width 39 height 8
click at [494, 283] on icon "Insert/edit link" at bounding box center [499, 284] width 11 height 11
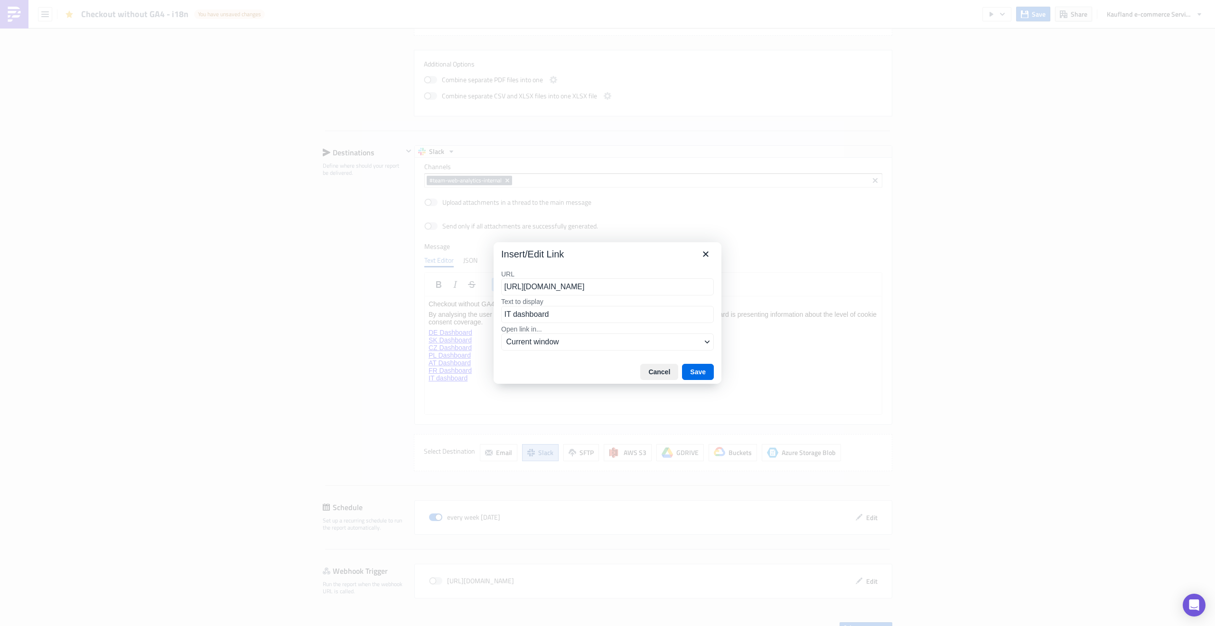
scroll to position [0, 195]
click at [538, 309] on input "IT dashboard" at bounding box center [607, 314] width 213 height 17
paste input "D"
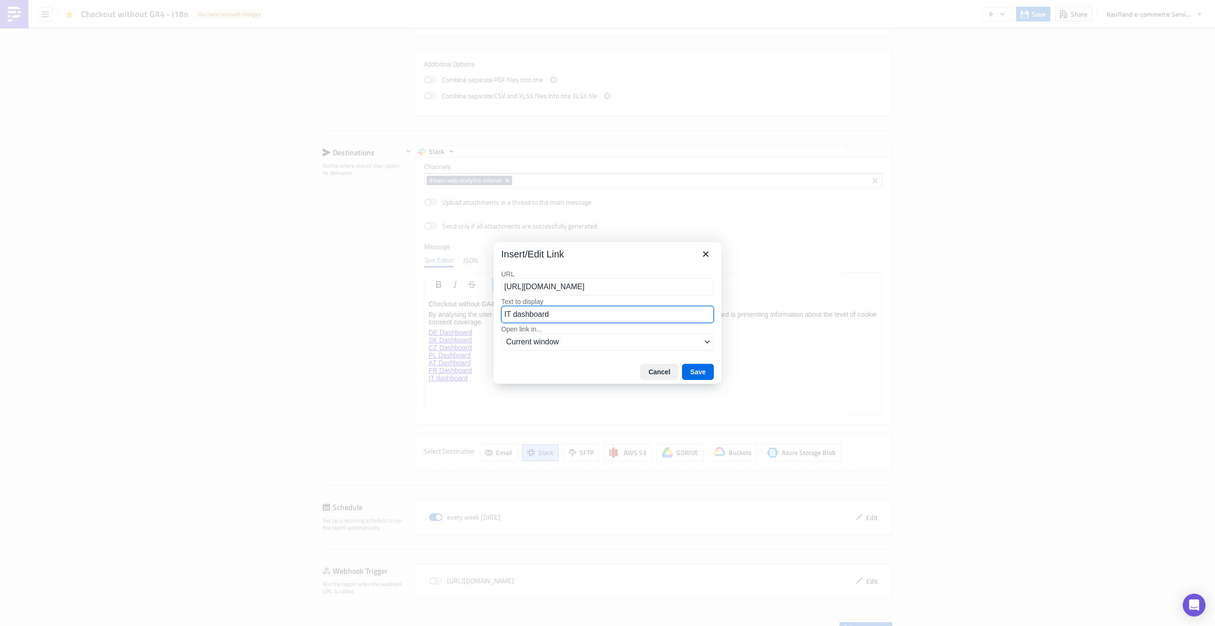
type input "IT Dashboard"
click at [697, 374] on button "Save" at bounding box center [698, 372] width 32 height 16
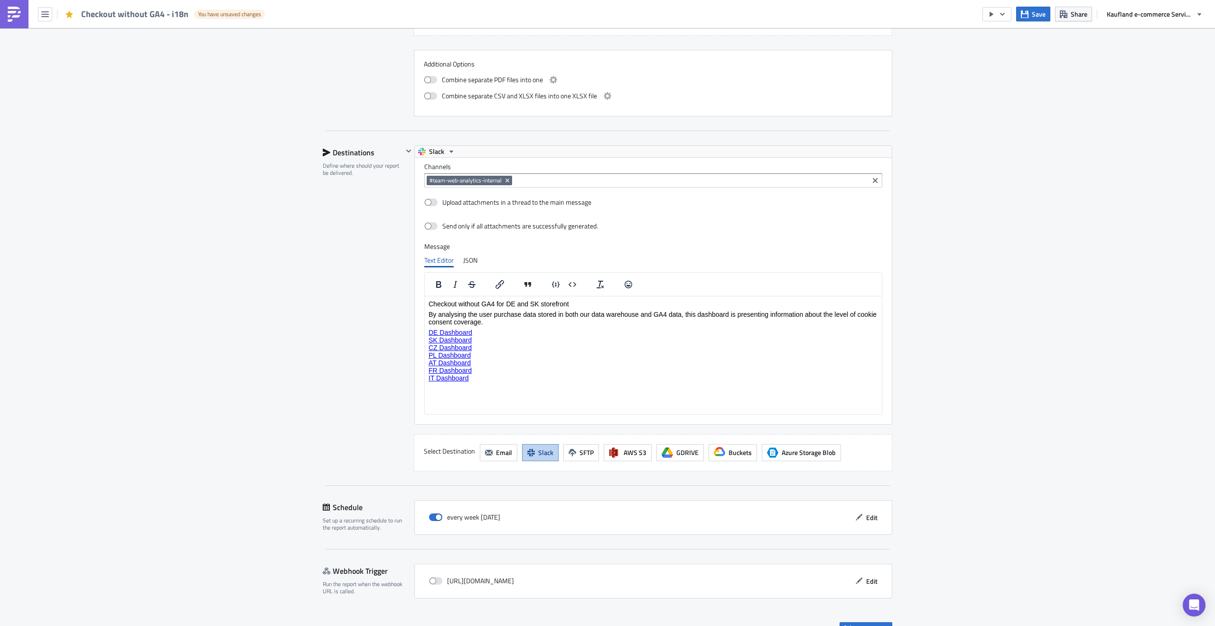
click at [571, 409] on p "Rich Text Area. Press ALT-0 for help." at bounding box center [653, 409] width 449 height 8
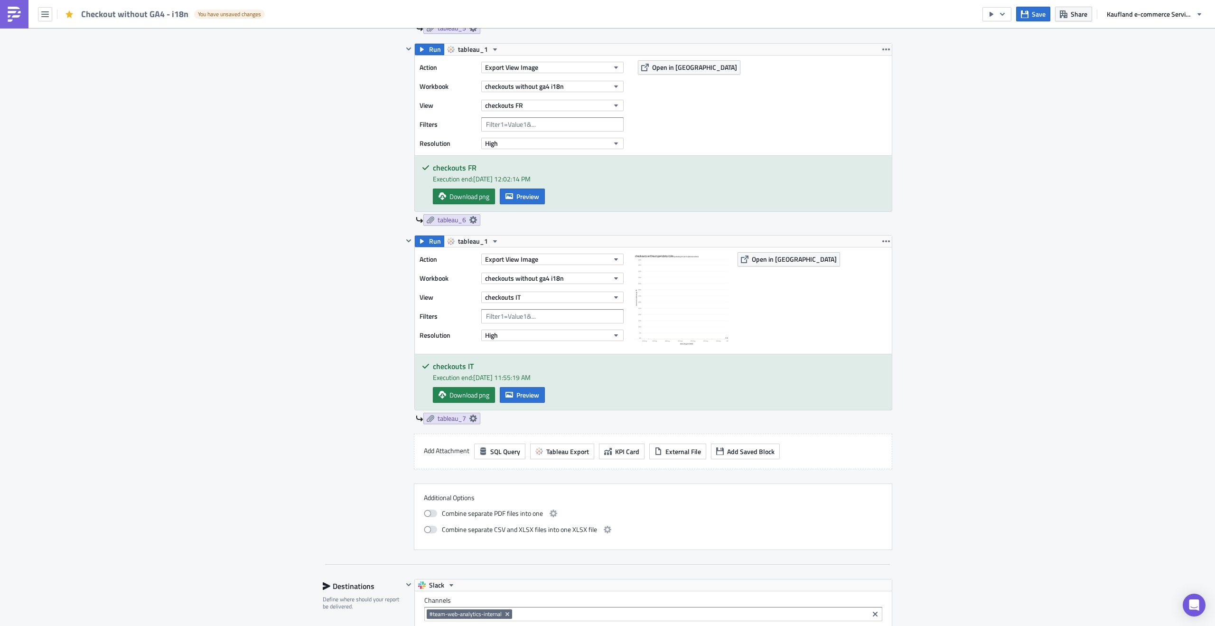
scroll to position [1298, 0]
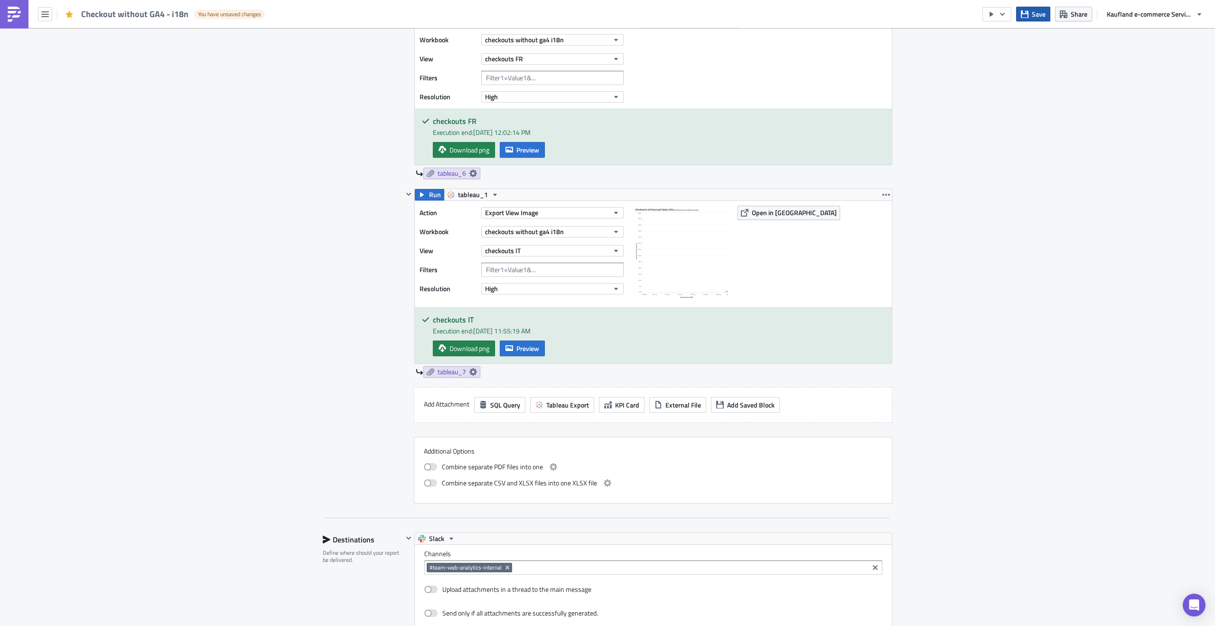
click at [1031, 13] on button "Save" at bounding box center [1033, 14] width 34 height 15
click at [1027, 11] on icon "button" at bounding box center [1025, 14] width 8 height 8
